Goal: Transaction & Acquisition: Purchase product/service

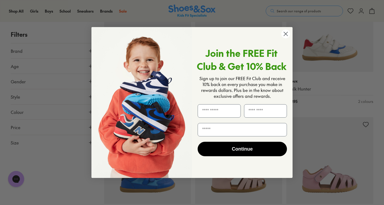
scroll to position [653, 0]
click at [287, 34] on circle "Close dialog" at bounding box center [285, 34] width 9 height 9
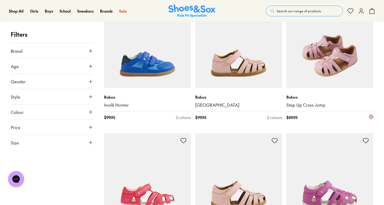
scroll to position [768, 0]
click at [316, 49] on img at bounding box center [330, 44] width 87 height 87
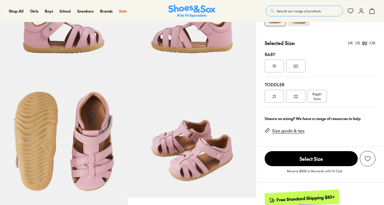
scroll to position [45, 0]
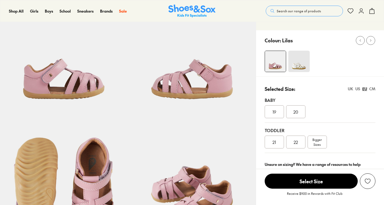
select select "*"
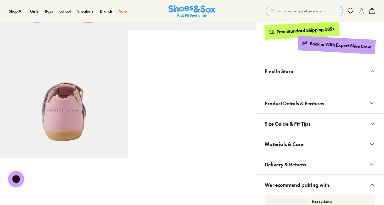
scroll to position [0, 0]
click at [269, 105] on span "Product Details & Features" at bounding box center [295, 104] width 60 height 16
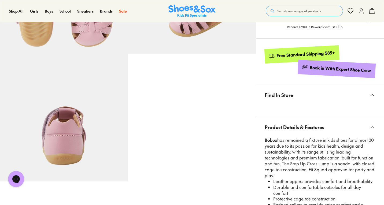
scroll to position [224, 0]
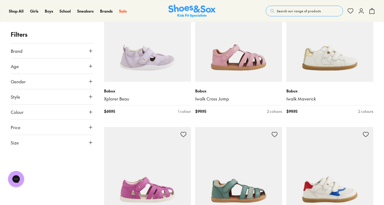
scroll to position [487, 0]
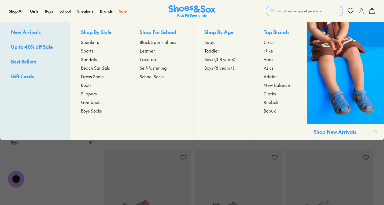
click at [90, 59] on span "Sandals" at bounding box center [89, 59] width 16 height 6
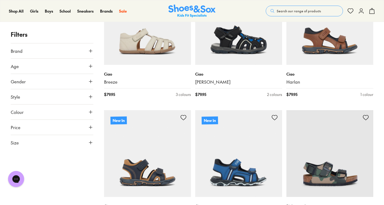
scroll to position [144, 0]
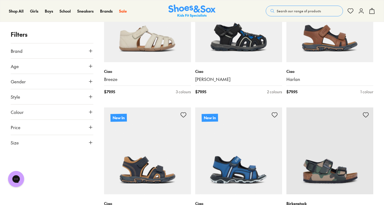
click at [91, 64] on icon at bounding box center [90, 66] width 5 height 5
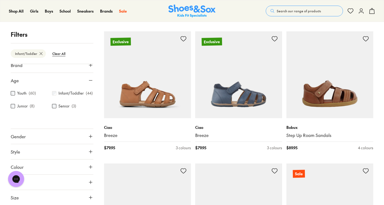
scroll to position [1013, 0]
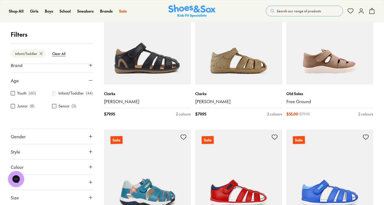
scroll to position [1773, 0]
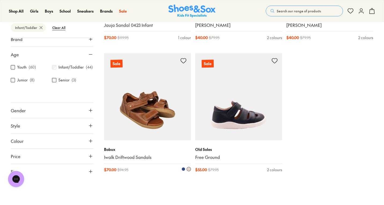
type input "***"
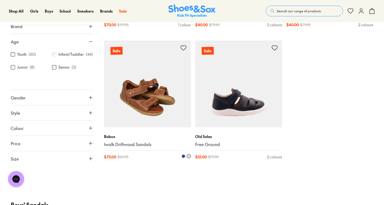
scroll to position [1932, 0]
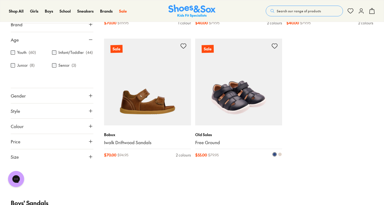
drag, startPoint x: 256, startPoint y: 96, endPoint x: 241, endPoint y: 93, distance: 14.5
click at [241, 93] on img at bounding box center [238, 82] width 87 height 87
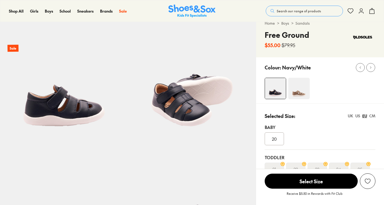
click at [304, 90] on img at bounding box center [298, 88] width 21 height 21
